Goal: Find specific page/section: Find specific page/section

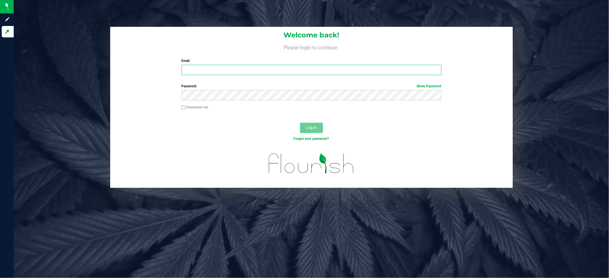
click at [230, 68] on input "Email" at bounding box center [312, 70] width 260 height 10
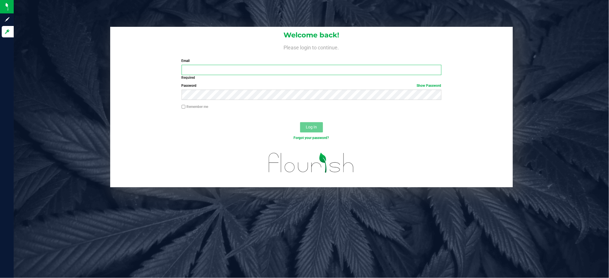
type input "[EMAIL_ADDRESS][DOMAIN_NAME]"
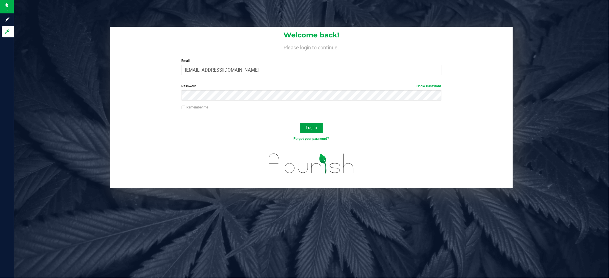
click at [305, 128] on button "Log In" at bounding box center [311, 128] width 23 height 10
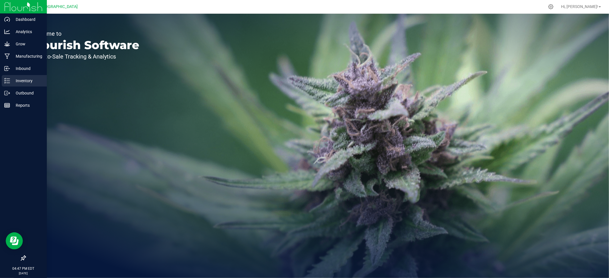
click at [28, 81] on p "Inventory" at bounding box center [27, 80] width 34 height 7
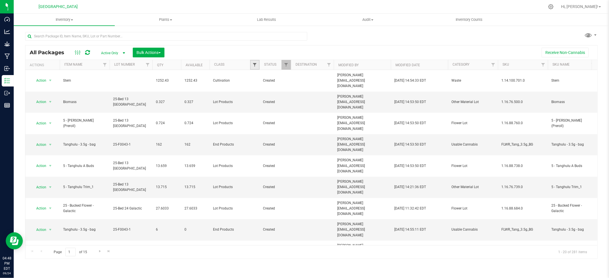
click at [254, 64] on span "Filter" at bounding box center [254, 65] width 5 height 5
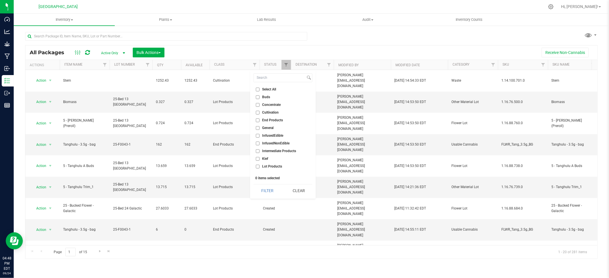
click at [257, 119] on input "End Products" at bounding box center [258, 120] width 4 height 4
checkbox input "true"
click at [268, 189] on button "Filter" at bounding box center [266, 190] width 27 height 13
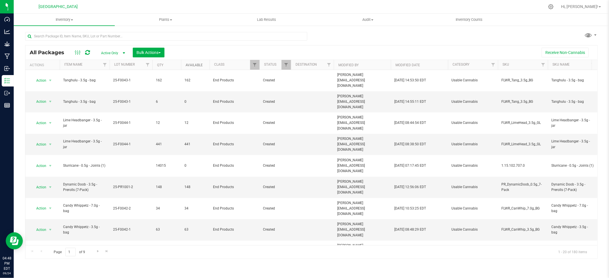
click at [198, 64] on link "Available" at bounding box center [194, 65] width 17 height 4
click at [206, 65] on span at bounding box center [207, 65] width 5 height 5
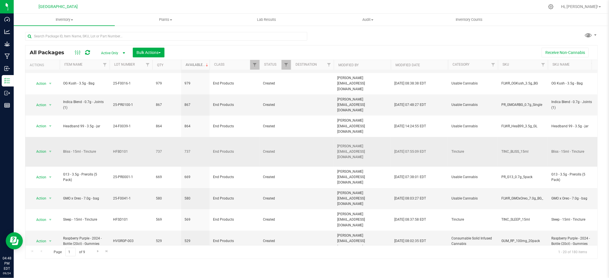
scroll to position [185, 0]
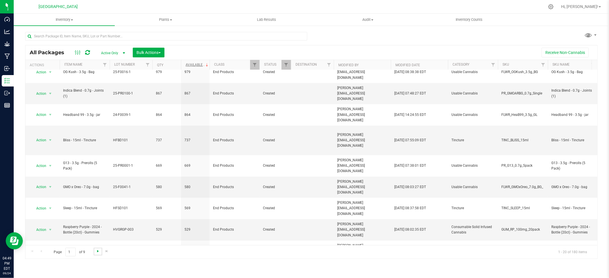
click at [97, 252] on span "Go to the next page" at bounding box center [98, 251] width 5 height 5
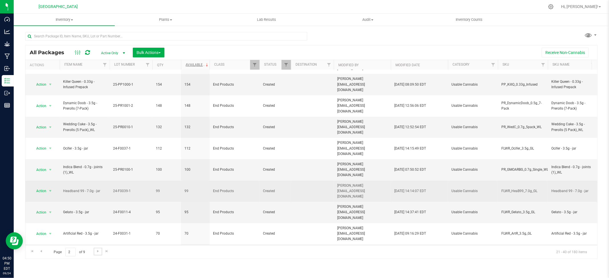
scroll to position [169, 0]
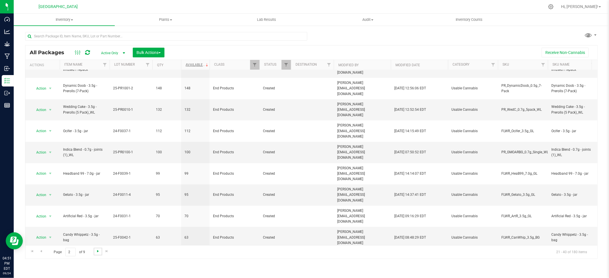
click at [96, 252] on span "Go to the next page" at bounding box center [98, 251] width 5 height 5
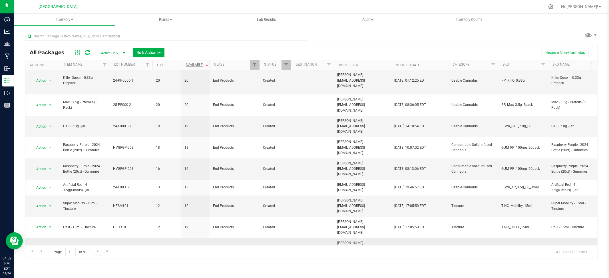
scroll to position [160, 0]
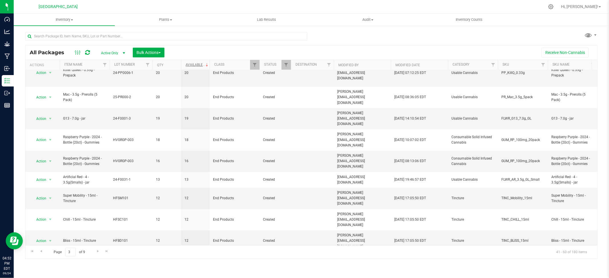
click at [374, 7] on div at bounding box center [323, 6] width 442 height 11
click at [352, 31] on div "All Packages Active Only Active Only Lab Samples Locked All Bulk Actions Add to…" at bounding box center [311, 143] width 572 height 232
